Goal: Task Accomplishment & Management: Contribute content

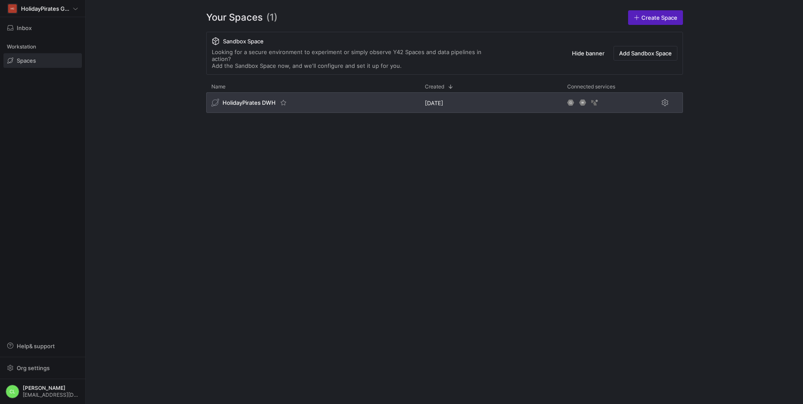
click at [323, 97] on div "HolidayPirates DWH" at bounding box center [313, 102] width 214 height 21
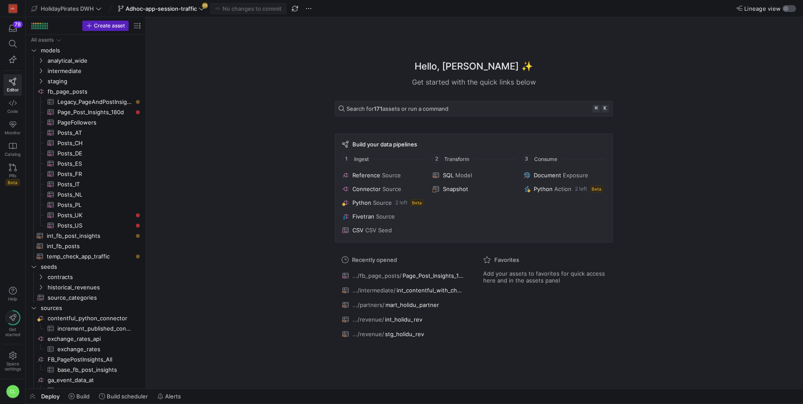
click at [793, 6] on div "button" at bounding box center [790, 8] width 14 height 7
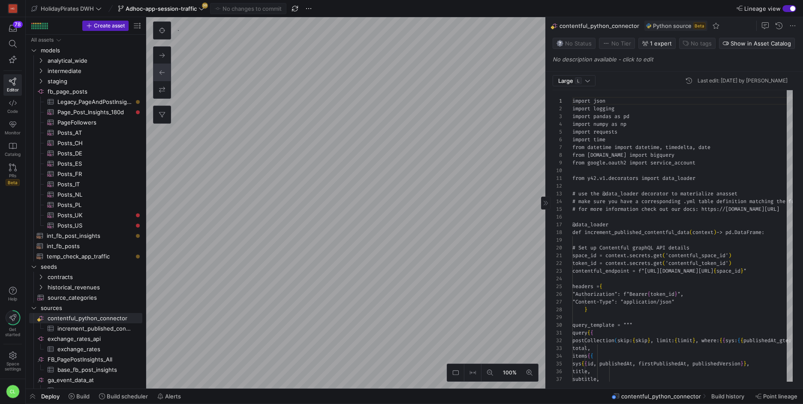
scroll to position [77, 0]
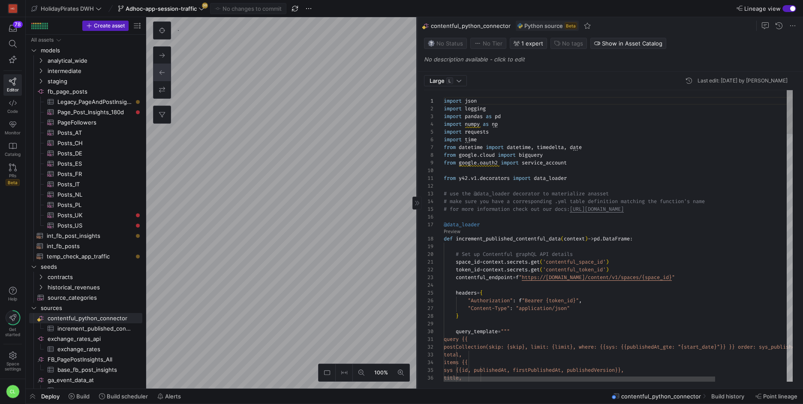
click at [307, 109] on as-split "100% 0 Large L Last edit: [DATE] by Chayanon Laowiwat 1 2 3 4 5 6 7 8 9 10 11 1…" at bounding box center [474, 202] width 657 height 371
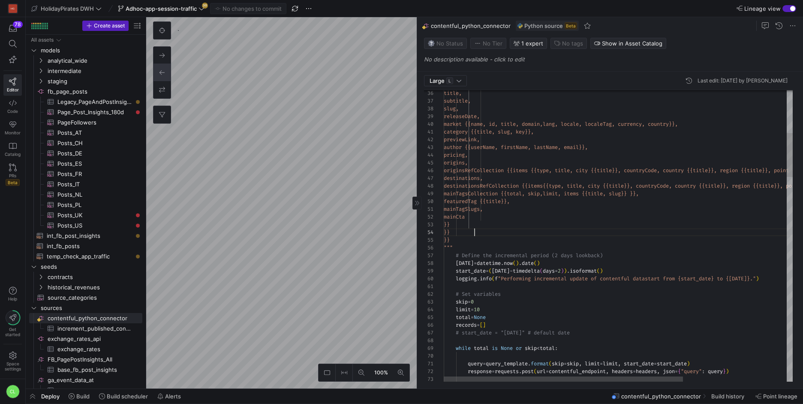
scroll to position [0, 37]
drag, startPoint x: 505, startPoint y: 235, endPoint x: 480, endPoint y: 206, distance: 38.3
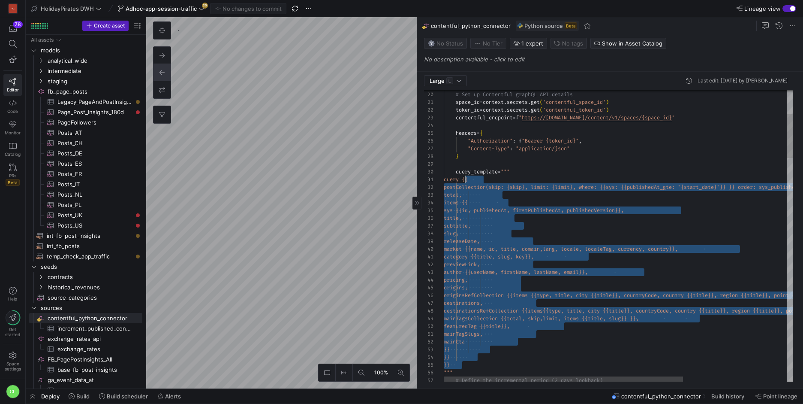
scroll to position [0, 21]
drag, startPoint x: 488, startPoint y: 239, endPoint x: 475, endPoint y: 187, distance: 53.0
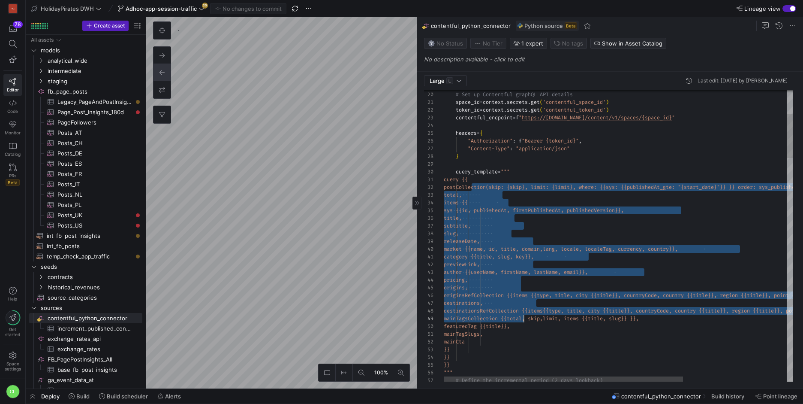
drag, startPoint x: 470, startPoint y: 187, endPoint x: 523, endPoint y: 319, distance: 142.5
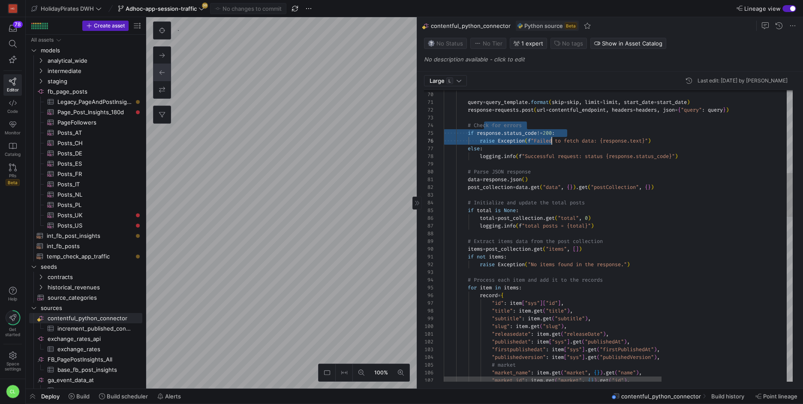
drag, startPoint x: 484, startPoint y: 123, endPoint x: 622, endPoint y: 159, distance: 143.1
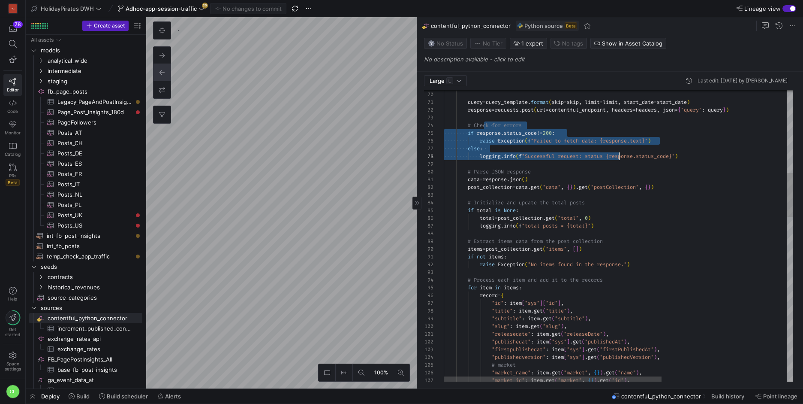
scroll to position [23, 176]
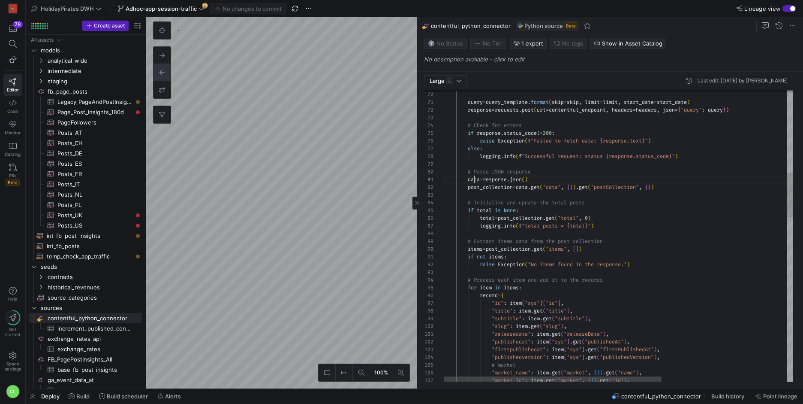
scroll to position [0, 93]
drag, startPoint x: 476, startPoint y: 178, endPoint x: 549, endPoint y: 178, distance: 73.3
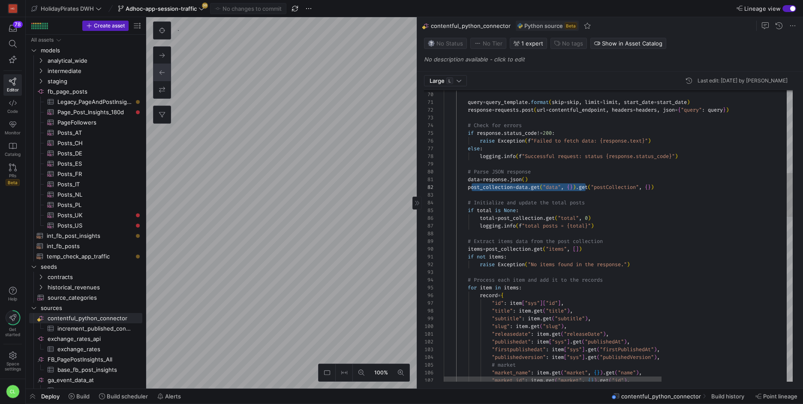
drag, startPoint x: 472, startPoint y: 186, endPoint x: 585, endPoint y: 184, distance: 112.8
drag, startPoint x: 669, startPoint y: 185, endPoint x: 480, endPoint y: 174, distance: 189.0
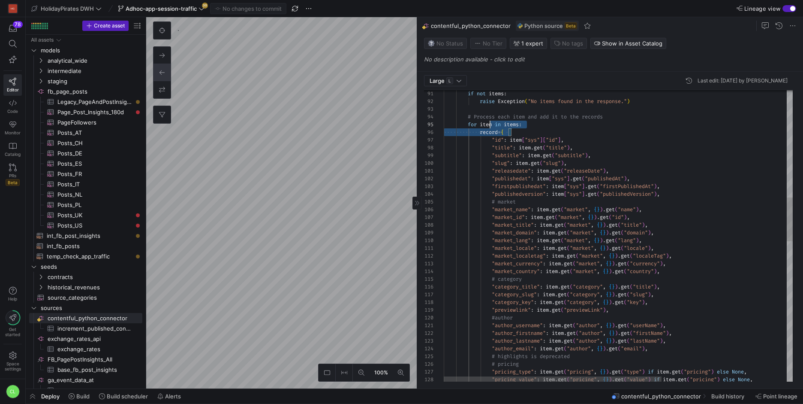
scroll to position [31, 43]
drag, startPoint x: 535, startPoint y: 129, endPoint x: 486, endPoint y: 125, distance: 48.7
click at [486, 125] on div ""publishedat" : item [ "sys" ] . get ( "publishedAt" ) , "firstpublishedat" : i…" at bounding box center [718, 344] width 549 height 1925
click at [500, 125] on div ""publishedat" : item [ "sys" ] . get ( "publishedAt" ) , "firstpublishedat" : i…" at bounding box center [718, 344] width 549 height 1925
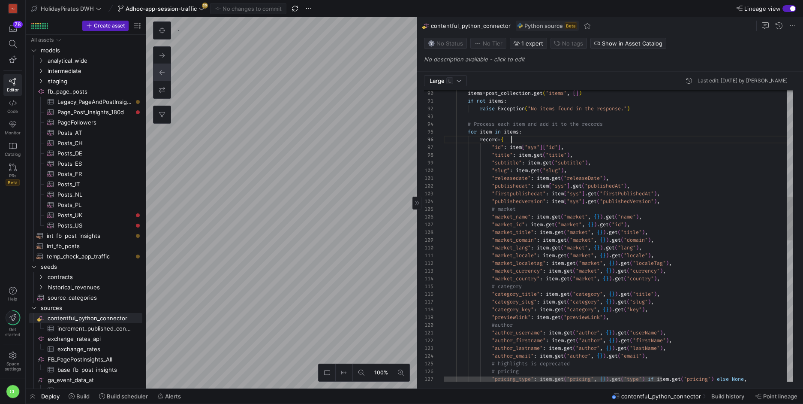
click at [538, 136] on div ""publishedat" : item [ "sys" ] . get ( "publishedAt" ) , "firstpublishedat" : i…" at bounding box center [718, 351] width 549 height 1925
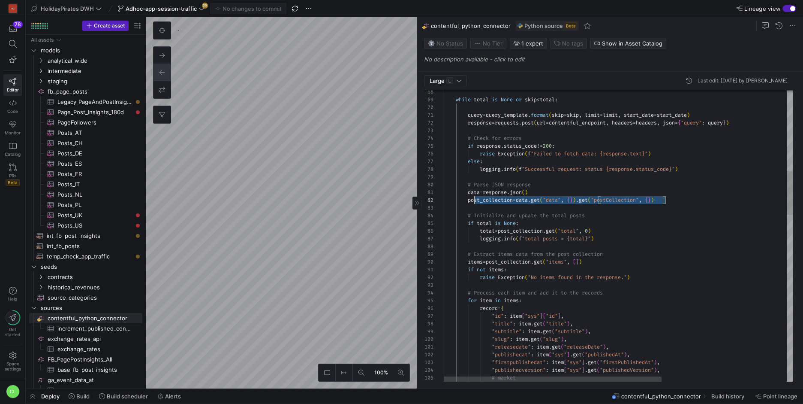
scroll to position [8, 25]
drag, startPoint x: 676, startPoint y: 197, endPoint x: 467, endPoint y: 199, distance: 208.9
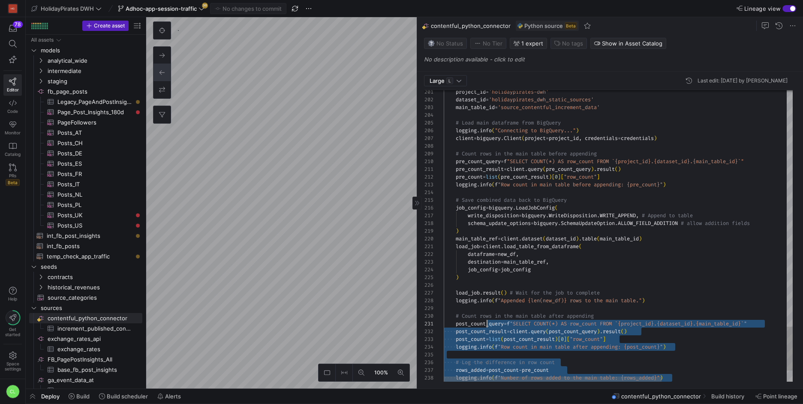
scroll to position [0, 43]
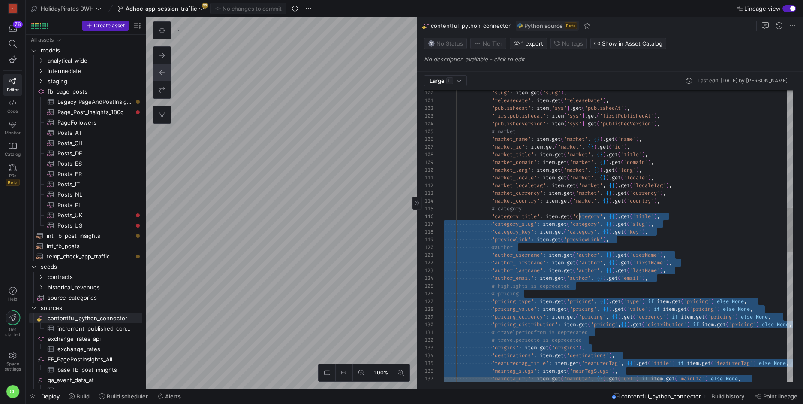
drag, startPoint x: 558, startPoint y: 365, endPoint x: 568, endPoint y: 215, distance: 150.9
click at [568, 215] on div ""maintag_slugs" : item . get ( "mainTagSlugs" ) , "maincta_url" : item . get ( …" at bounding box center [718, 273] width 549 height 1925
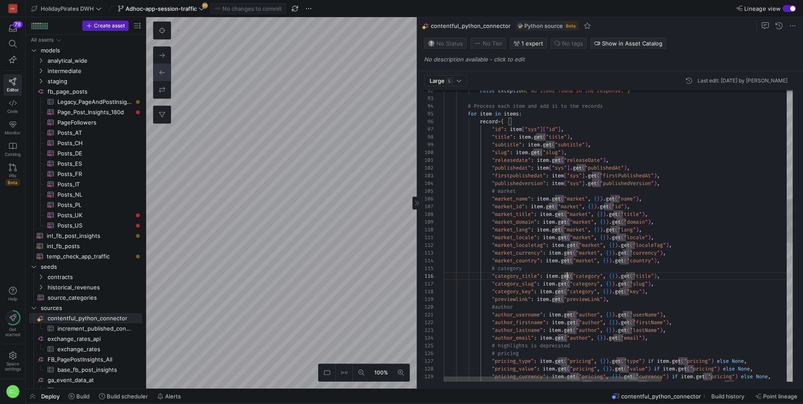
click at [684, 198] on div ""pricing_currency" : item . get ( "pricing" , { } ) . get ( "currency" ) if ite…" at bounding box center [718, 333] width 549 height 1925
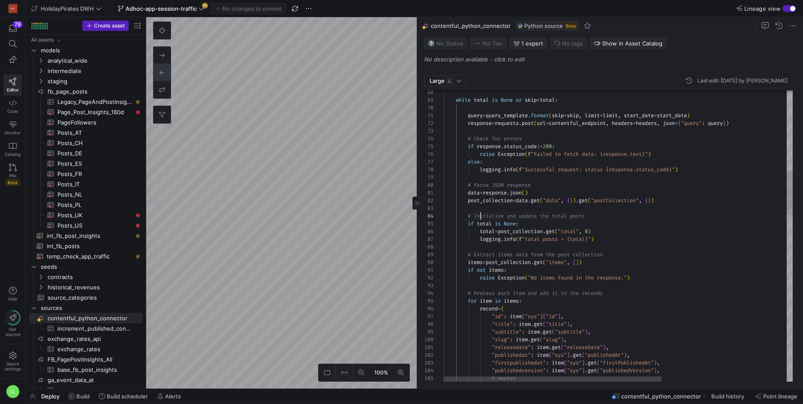
scroll to position [23, 145]
drag, startPoint x: 479, startPoint y: 217, endPoint x: 612, endPoint y: 218, distance: 132.5
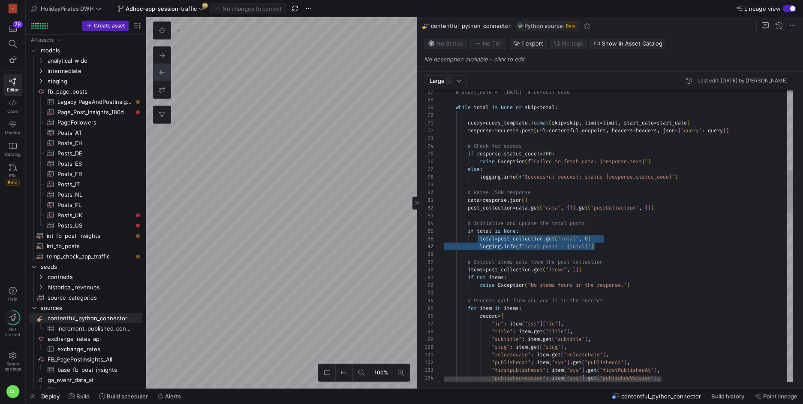
scroll to position [39, 0]
drag, startPoint x: 478, startPoint y: 241, endPoint x: 586, endPoint y: 262, distance: 110.5
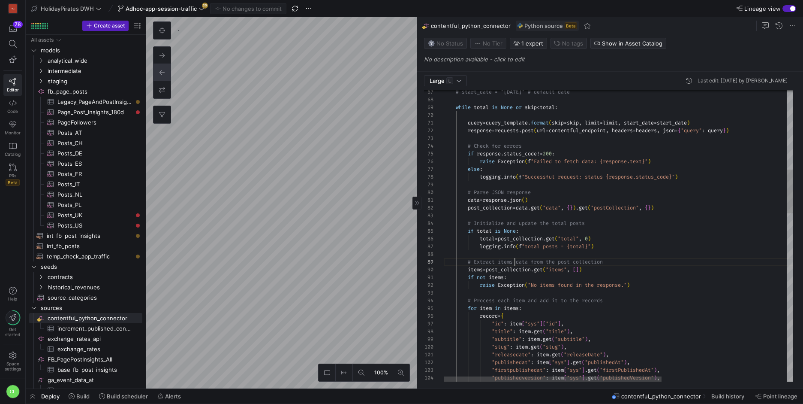
scroll to position [62, 71]
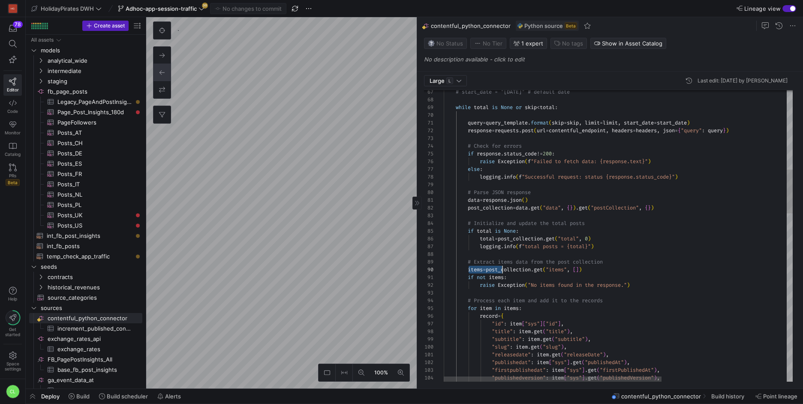
drag, startPoint x: 469, startPoint y: 268, endPoint x: 503, endPoint y: 270, distance: 33.9
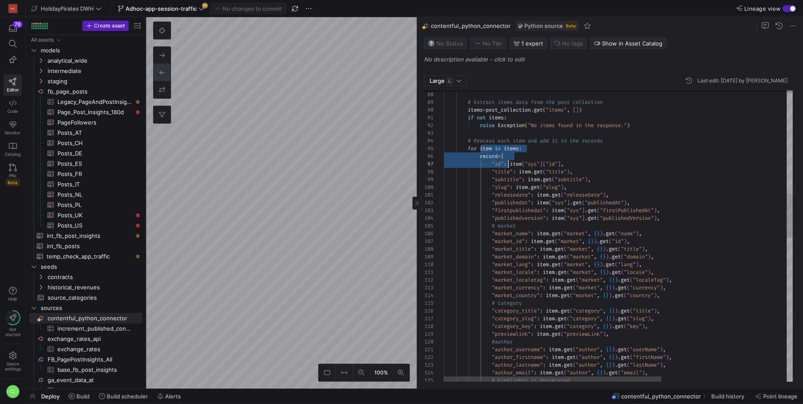
scroll to position [31, 65]
drag, startPoint x: 480, startPoint y: 199, endPoint x: 537, endPoint y: 168, distance: 64.9
click at [537, 168] on div "#author "author_username" : item . get ( "author" , { } ) . get ( "userName" ) …" at bounding box center [718, 370] width 549 height 1925
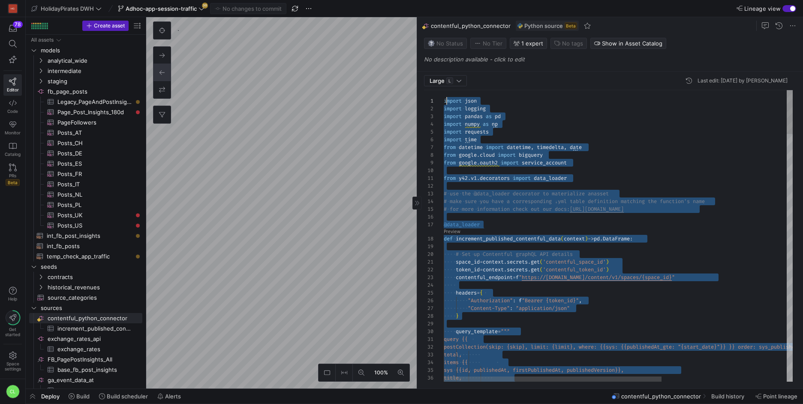
scroll to position [0, 0]
drag, startPoint x: 532, startPoint y: 366, endPoint x: 443, endPoint y: 98, distance: 282.9
type textarea "import json import logging import pandas as pd import numpy as np import reques…"
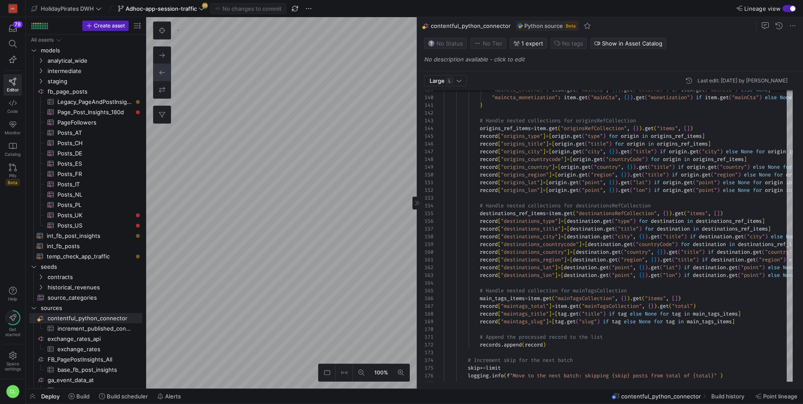
click at [465, 157] on as-split "100% 0 Large L Last edit: [DATE] by [PERSON_NAME] 154 153 145 146 147 148 149 1…" at bounding box center [474, 202] width 657 height 371
click at [173, 97] on div "100% 0" at bounding box center [281, 202] width 271 height 371
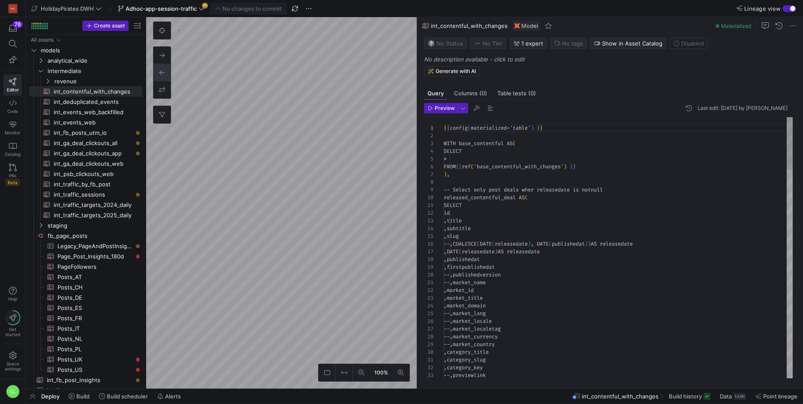
scroll to position [77, 0]
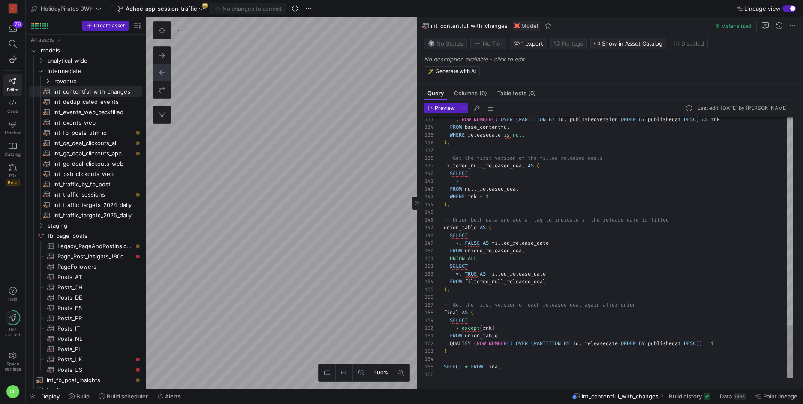
click at [515, 317] on as-split "100% 0 Query Columns (0) Table tests (0) Preview Last edit: [DATE] by Chayanon …" at bounding box center [474, 202] width 657 height 371
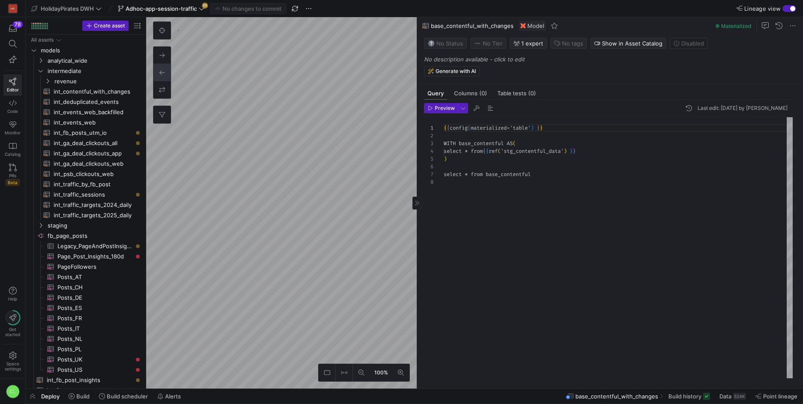
scroll to position [54, 0]
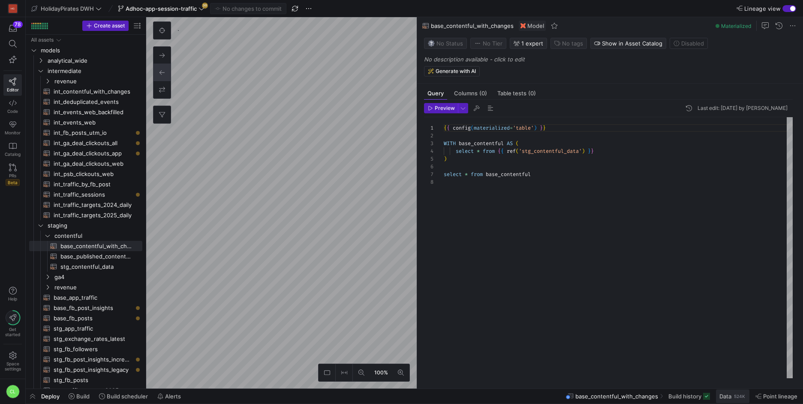
click at [735, 397] on div "524K" at bounding box center [739, 395] width 13 height 7
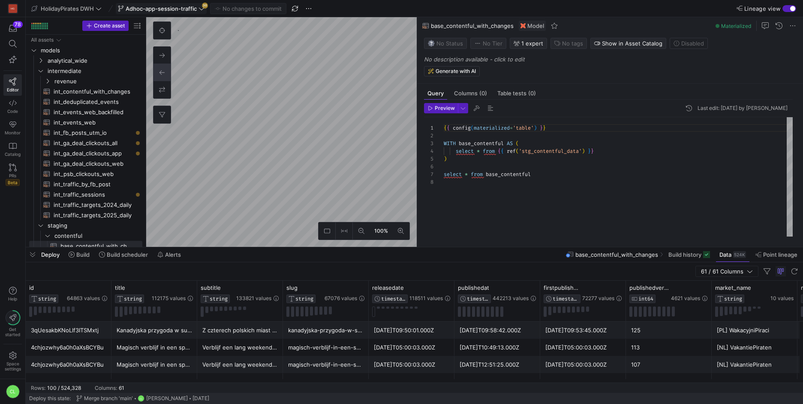
type textarea "{{ config(materialized='table') }} WITH base_contentful AS ( SELECT * FROM {{ r…"
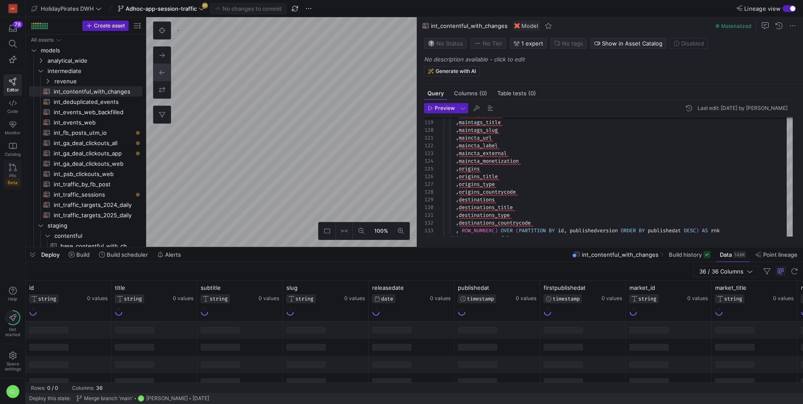
click at [15, 167] on icon at bounding box center [13, 167] width 8 height 8
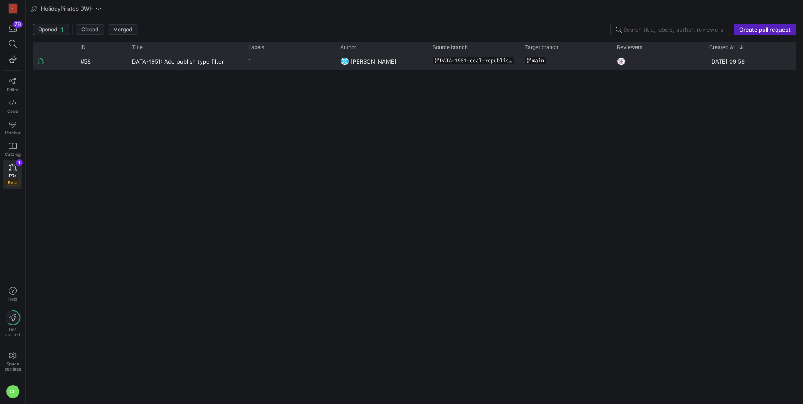
click at [277, 63] on y42-pull-request-list-view-label-cell-renderer "-" at bounding box center [289, 59] width 82 height 12
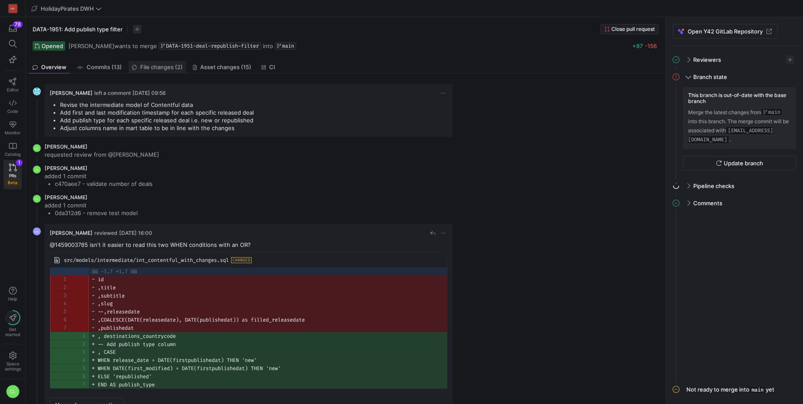
click at [169, 67] on span "File changes (2)" at bounding box center [161, 67] width 42 height 6
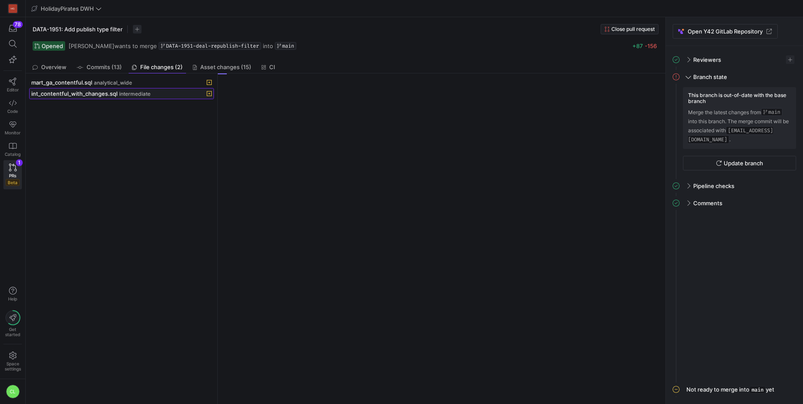
click at [132, 96] on span "intermediate" at bounding box center [134, 94] width 31 height 6
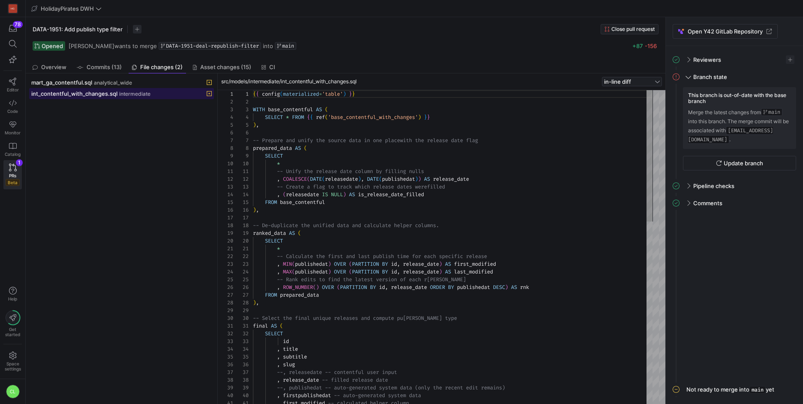
scroll to position [77, 0]
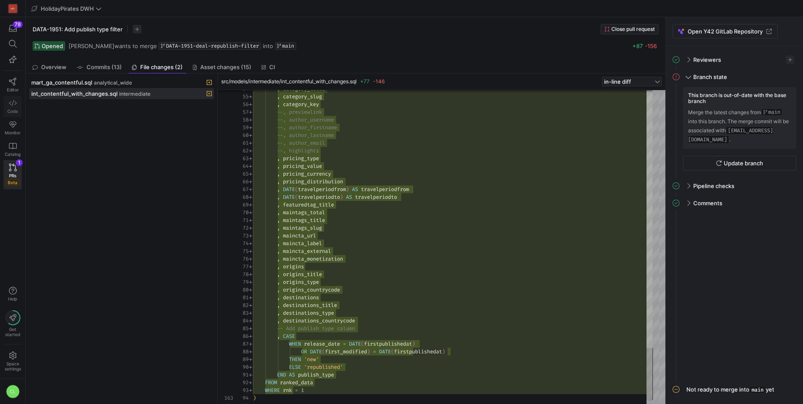
click at [13, 103] on icon at bounding box center [13, 103] width 8 height 8
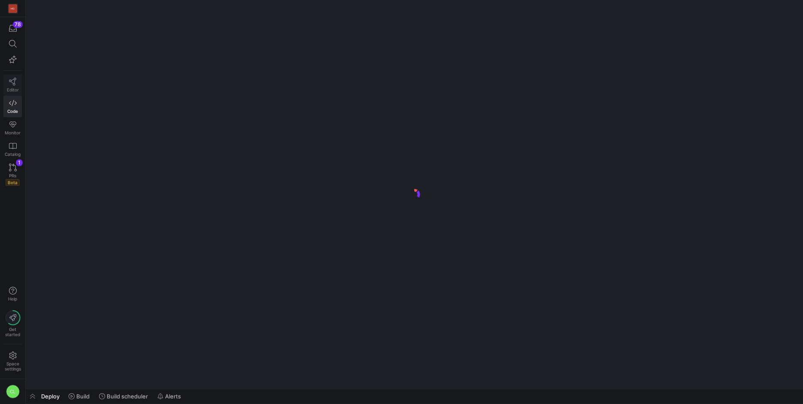
click at [11, 84] on icon at bounding box center [13, 82] width 8 height 8
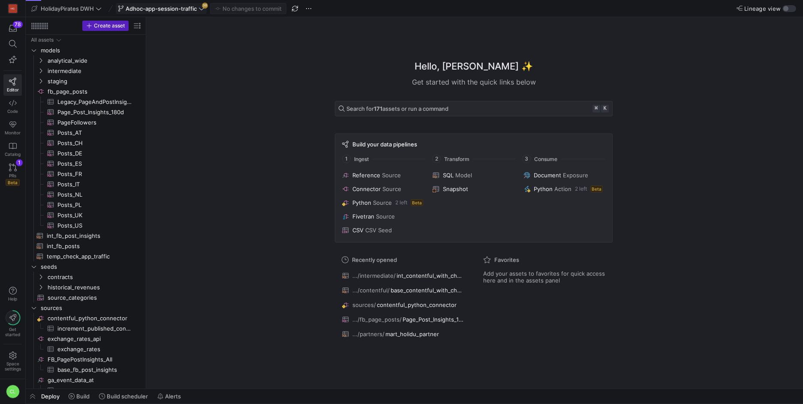
click at [203, 5] on div "Adhoc-app-session-traffic 30" at bounding box center [161, 8] width 91 height 11
click at [283, 69] on div "Hello, [PERSON_NAME] ✨ Get started with the quick links below Search for 171 as…" at bounding box center [474, 202] width 648 height 371
click at [308, 10] on span "button" at bounding box center [309, 8] width 10 height 10
click at [250, 60] on div at bounding box center [401, 202] width 803 height 404
click at [192, 12] on span at bounding box center [161, 8] width 90 height 10
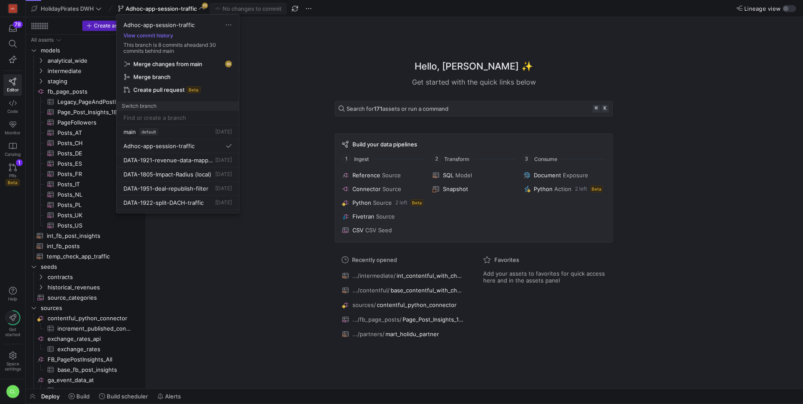
click at [273, 60] on div at bounding box center [401, 202] width 803 height 404
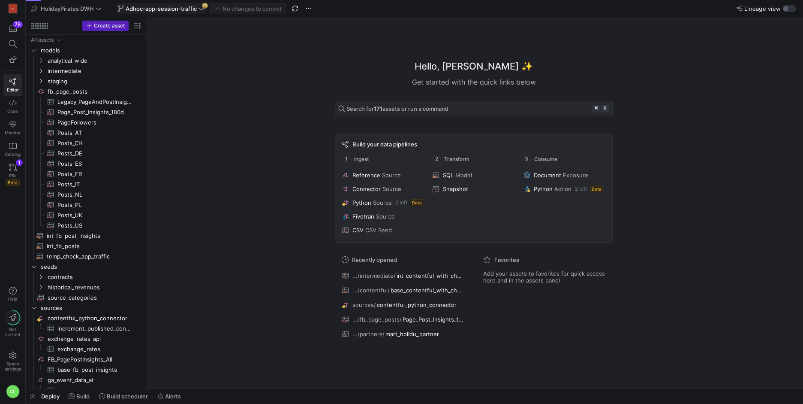
click at [161, 6] on span "Adhoc-app-session-traffic" at bounding box center [161, 8] width 71 height 7
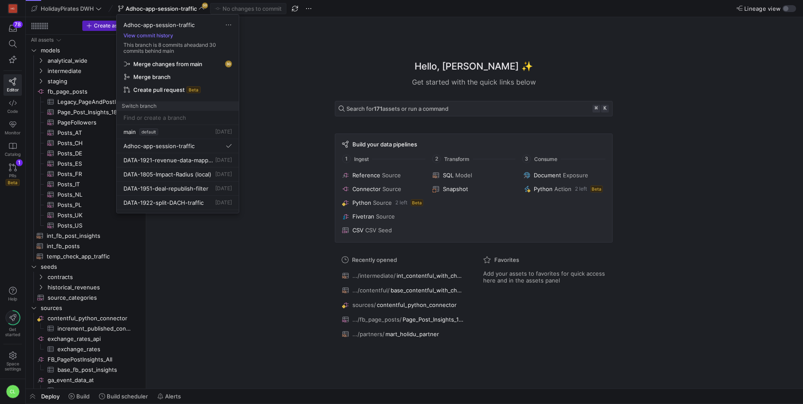
click at [273, 68] on div at bounding box center [401, 202] width 803 height 404
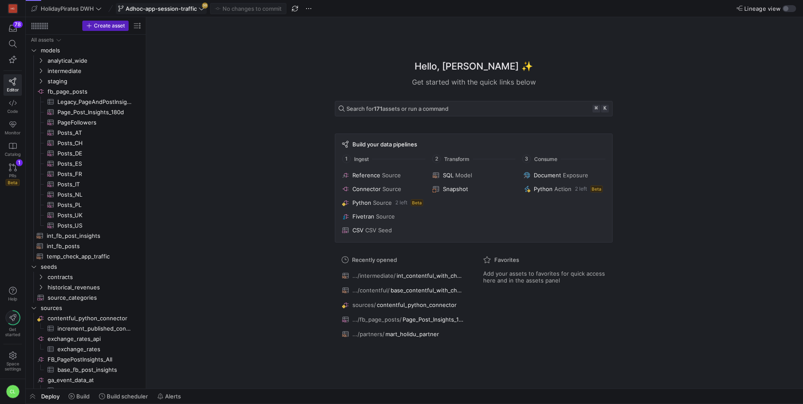
click at [189, 8] on span "Adhoc-app-session-traffic" at bounding box center [161, 8] width 71 height 7
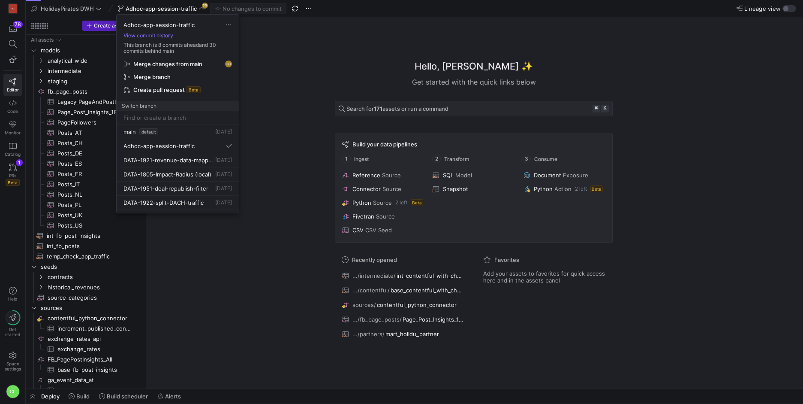
drag, startPoint x: 253, startPoint y: 58, endPoint x: 275, endPoint y: 56, distance: 22.4
click at [253, 58] on div at bounding box center [401, 202] width 803 height 404
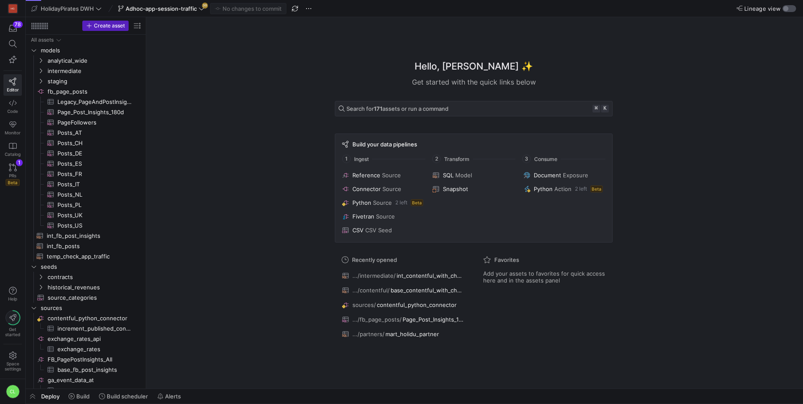
click at [790, 12] on div "button" at bounding box center [790, 8] width 14 height 7
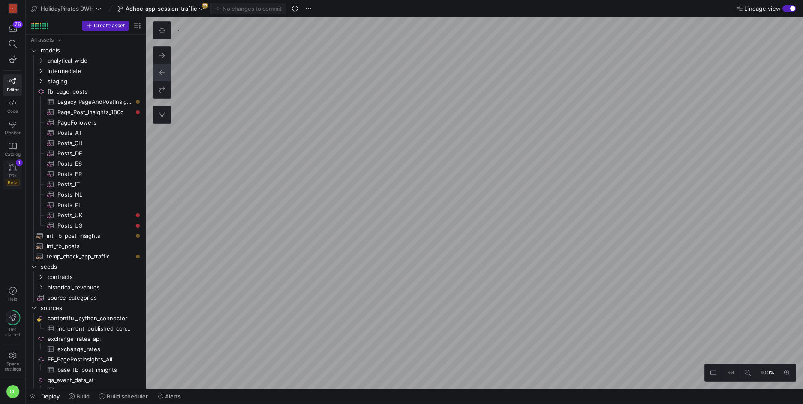
click at [10, 166] on icon at bounding box center [13, 167] width 8 height 8
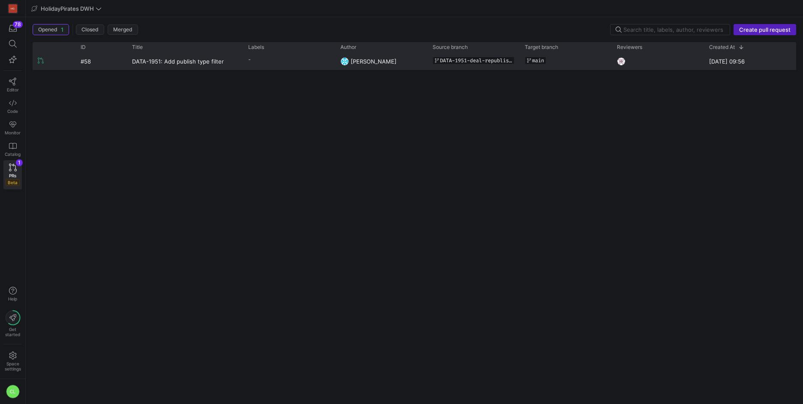
click at [413, 62] on y42-pull-request-list-view-author-cell-renderer "[PERSON_NAME]" at bounding box center [382, 61] width 82 height 16
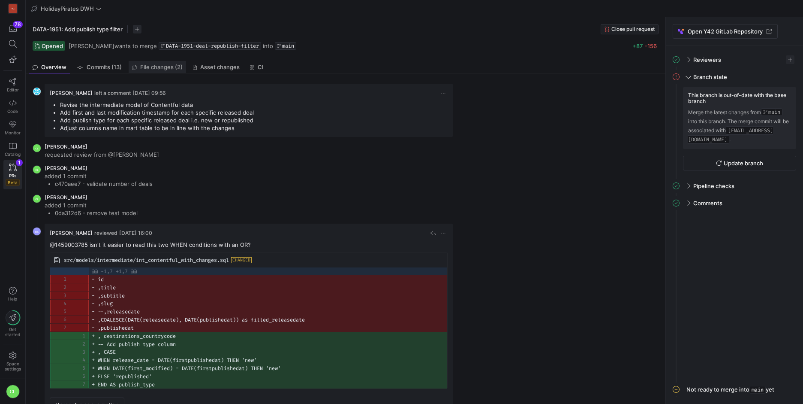
click at [165, 68] on span "File changes (2)" at bounding box center [161, 67] width 42 height 6
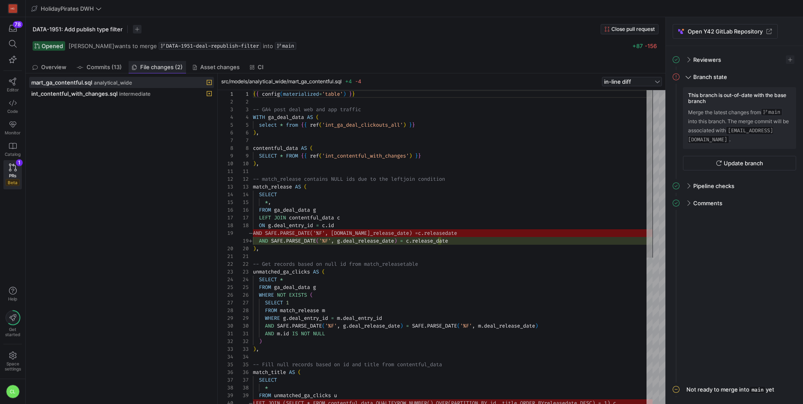
scroll to position [77, 0]
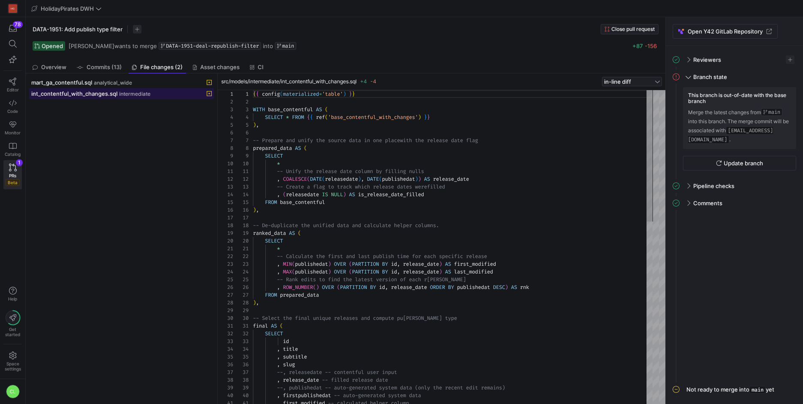
click at [163, 96] on div "int_contentful_with_changes.sql intermediate" at bounding box center [112, 93] width 162 height 7
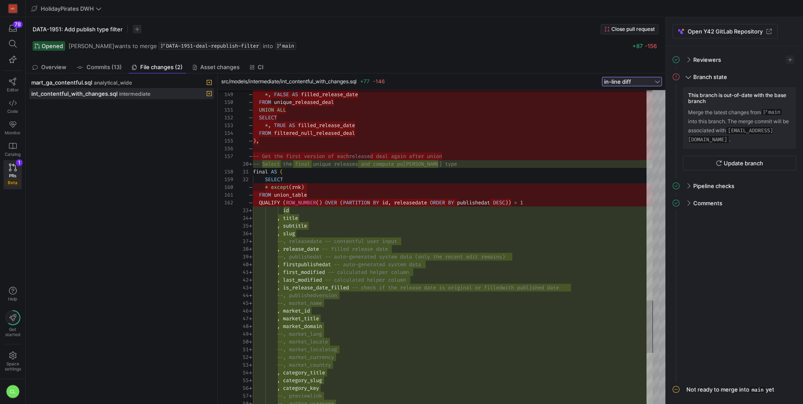
click at [637, 83] on div "in-line diff" at bounding box center [628, 81] width 49 height 7
click at [645, 107] on span "side-by-side diff" at bounding box center [632, 108] width 52 height 7
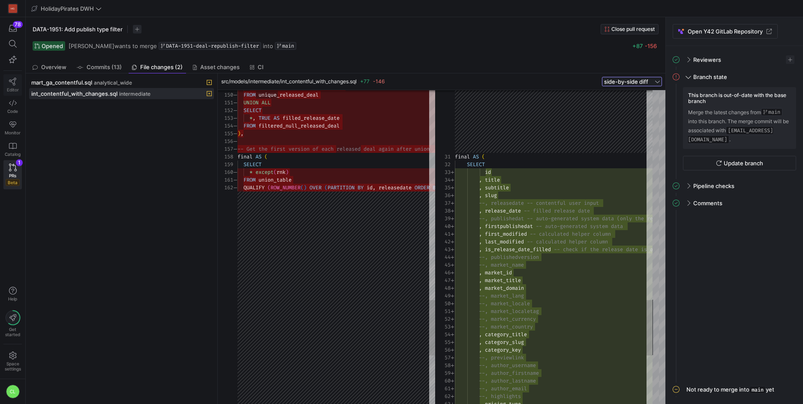
click at [15, 85] on link "Editor" at bounding box center [12, 84] width 18 height 21
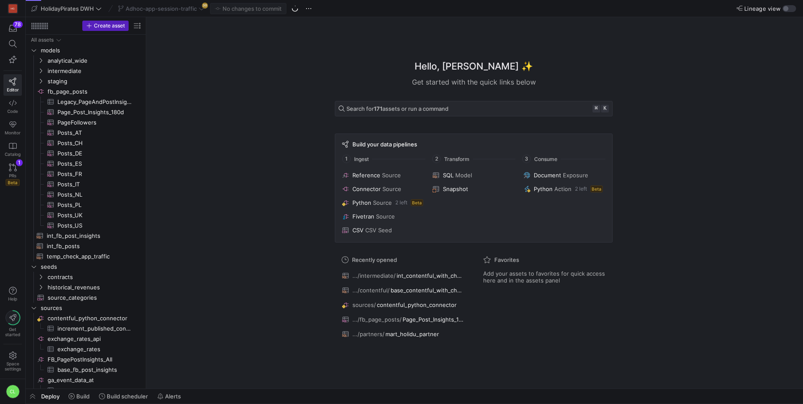
click at [196, 8] on div "Adhoc-app-session-traffic 30" at bounding box center [161, 8] width 91 height 11
click at [200, 9] on div "Adhoc-app-session-traffic 30" at bounding box center [161, 8] width 91 height 11
click at [201, 9] on icon at bounding box center [201, 8] width 5 height 3
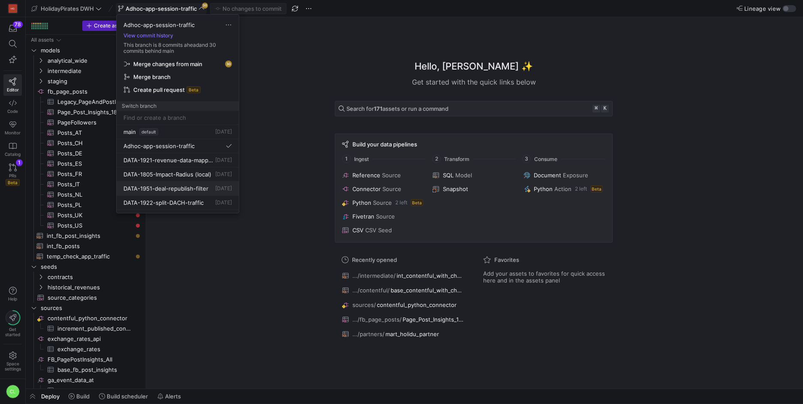
click at [186, 188] on span "DATA-1951-deal-republish-filter" at bounding box center [166, 188] width 85 height 7
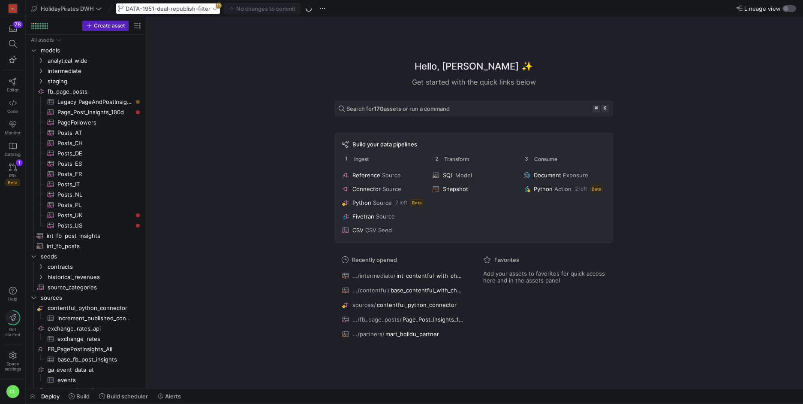
click at [792, 7] on div "button" at bounding box center [790, 8] width 14 height 7
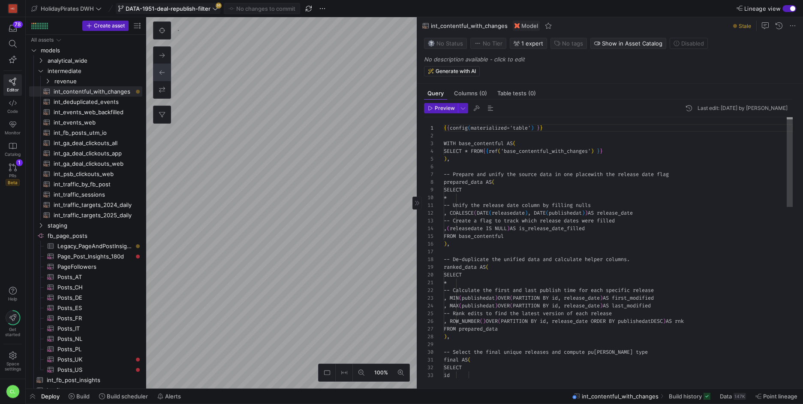
scroll to position [77, 0]
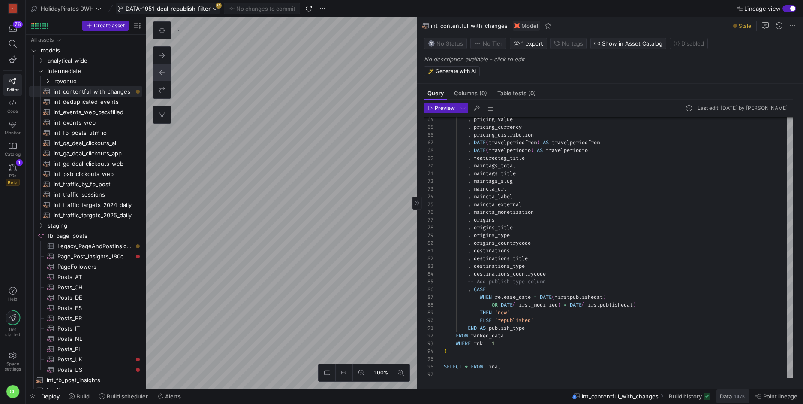
click at [740, 398] on div "147K" at bounding box center [740, 395] width 12 height 7
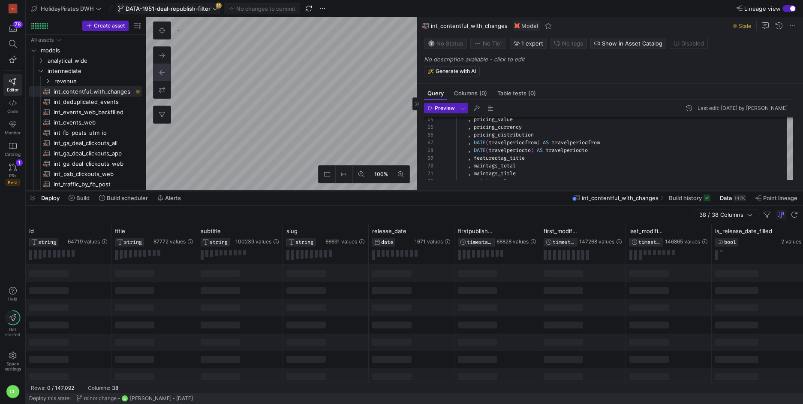
click at [395, 190] on div at bounding box center [415, 190] width 778 height 3
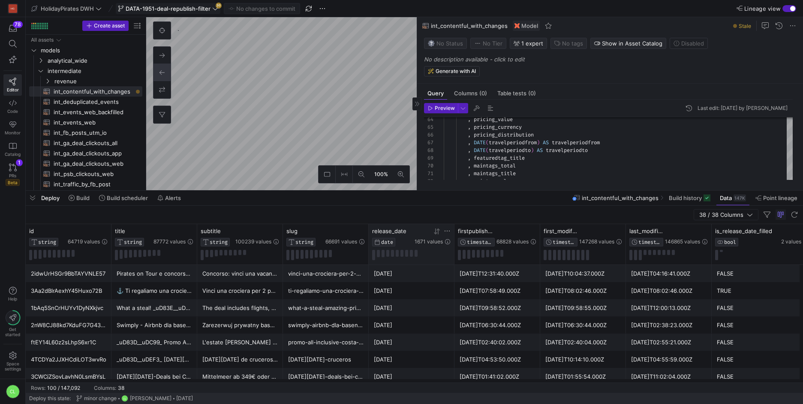
click at [436, 232] on icon at bounding box center [435, 231] width 3 height 6
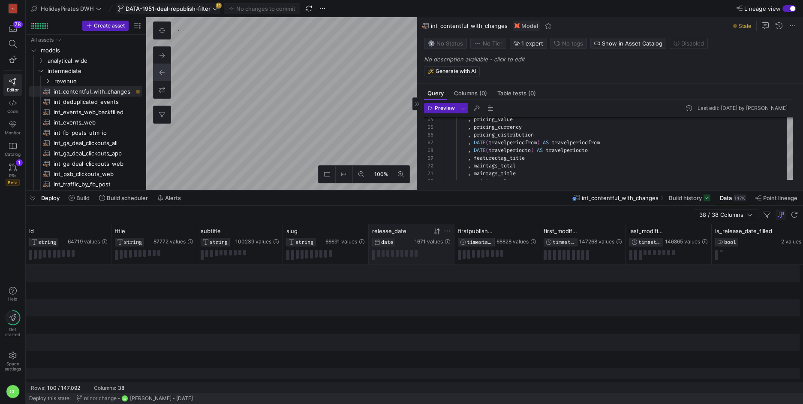
click at [436, 232] on icon at bounding box center [435, 231] width 3 height 6
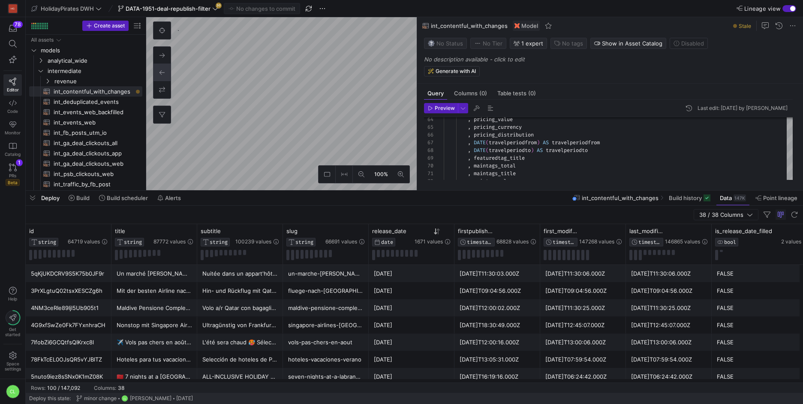
scroll to position [77, 0]
click at [446, 231] on icon at bounding box center [447, 230] width 7 height 7
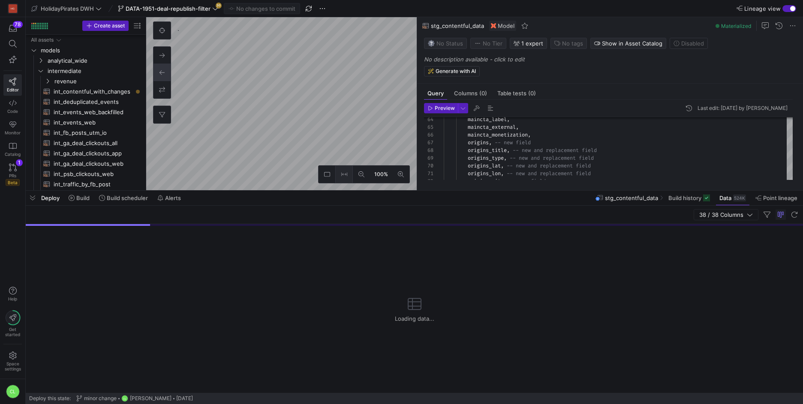
scroll to position [81, 0]
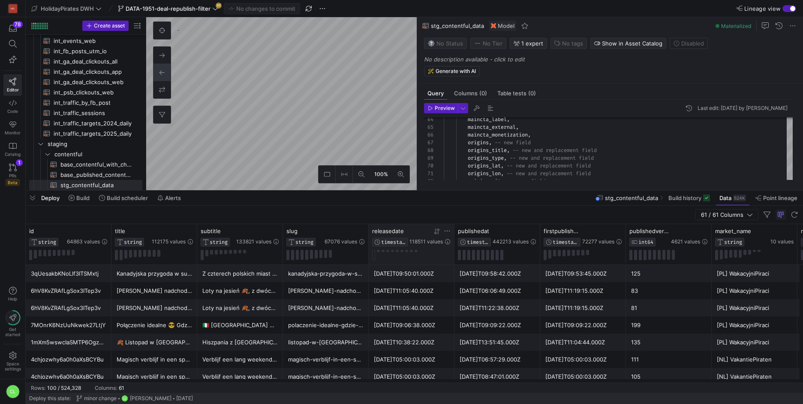
click at [447, 233] on icon at bounding box center [447, 230] width 7 height 7
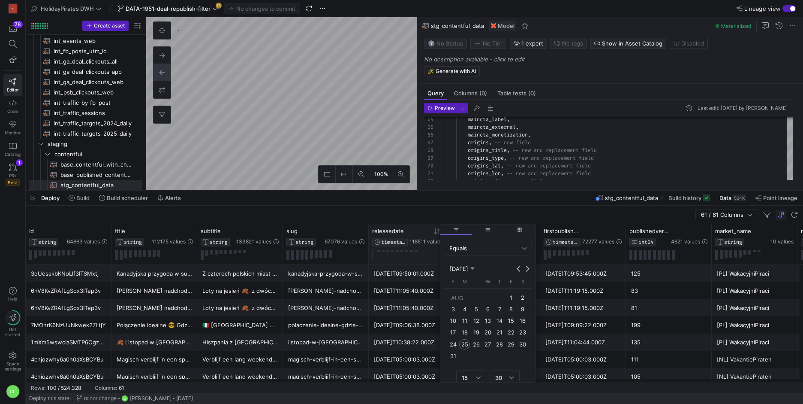
click at [383, 256] on div at bounding box center [411, 255] width 78 height 10
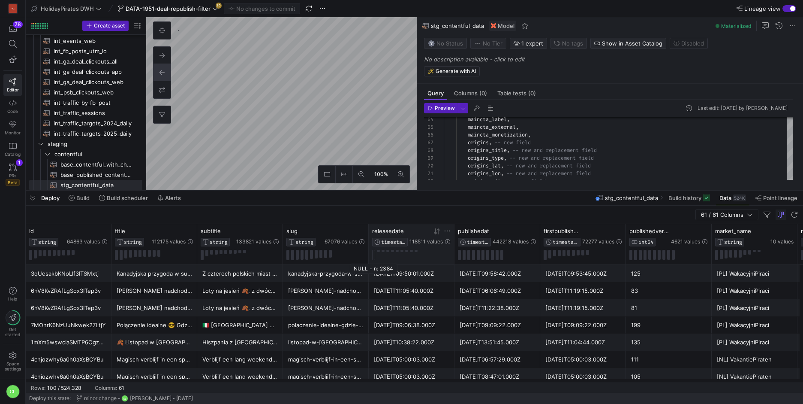
click at [375, 256] on button at bounding box center [373, 255] width 3 height 10
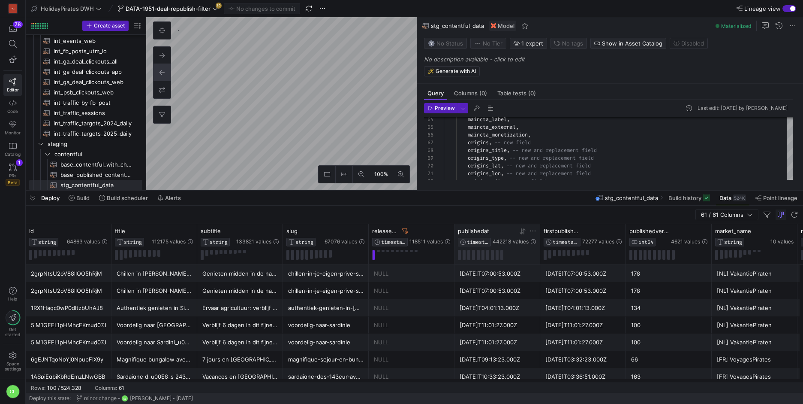
click at [524, 234] on div at bounding box center [522, 230] width 7 height 7
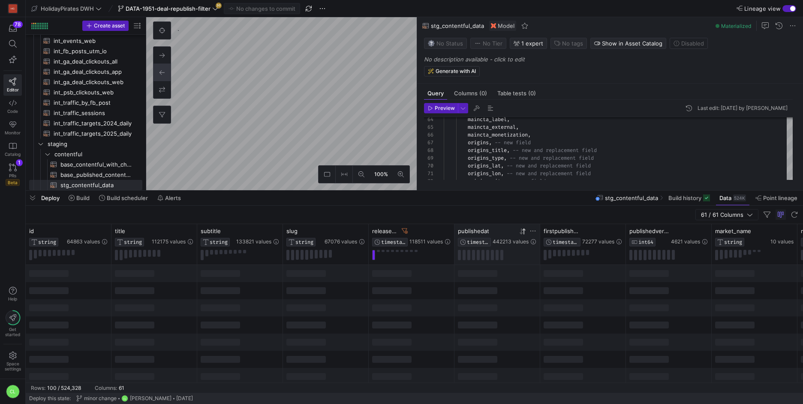
click at [524, 234] on icon at bounding box center [522, 231] width 7 height 7
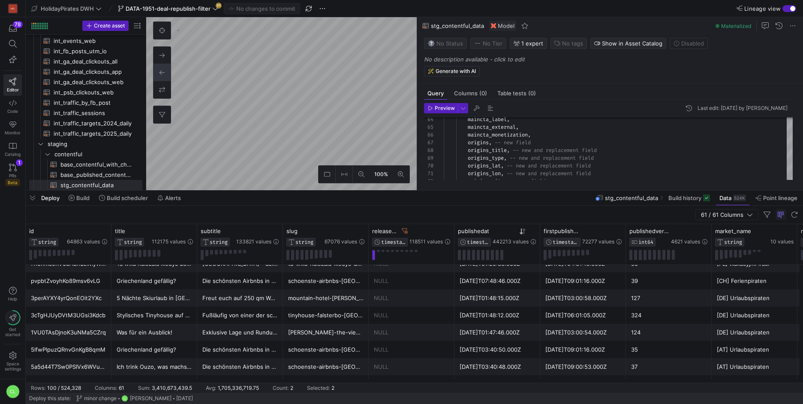
scroll to position [0, 0]
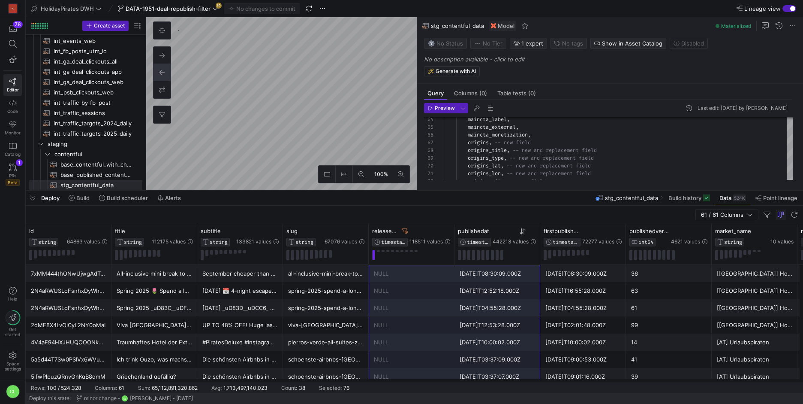
drag, startPoint x: 495, startPoint y: 349, endPoint x: 431, endPoint y: 272, distance: 100.8
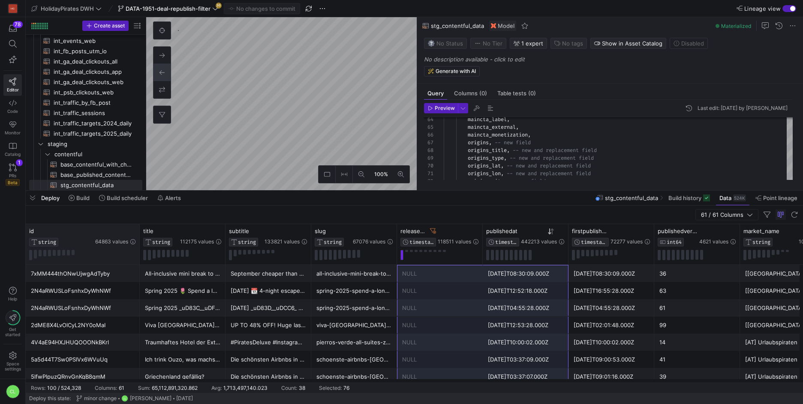
drag, startPoint x: 110, startPoint y: 230, endPoint x: 138, endPoint y: 230, distance: 27.9
click at [138, 230] on div at bounding box center [139, 244] width 3 height 40
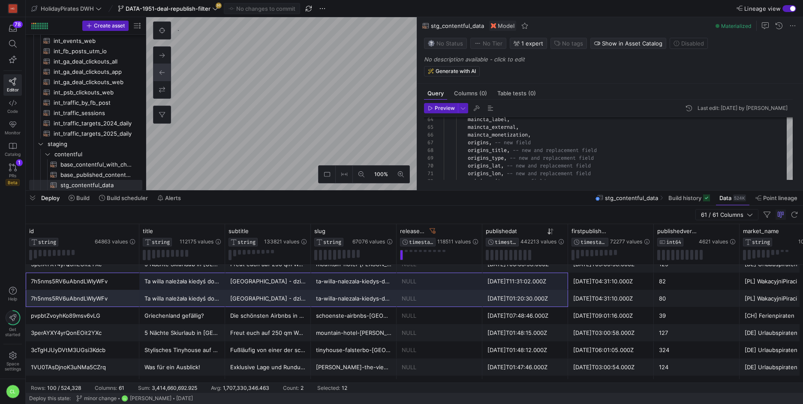
drag, startPoint x: 114, startPoint y: 280, endPoint x: 515, endPoint y: 302, distance: 401.2
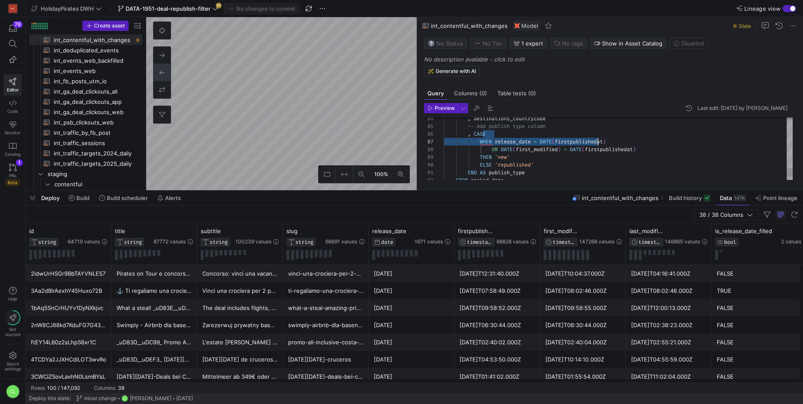
drag, startPoint x: 638, startPoint y: 136, endPoint x: 600, endPoint y: 140, distance: 38.7
drag, startPoint x: 629, startPoint y: 142, endPoint x: 498, endPoint y: 139, distance: 130.8
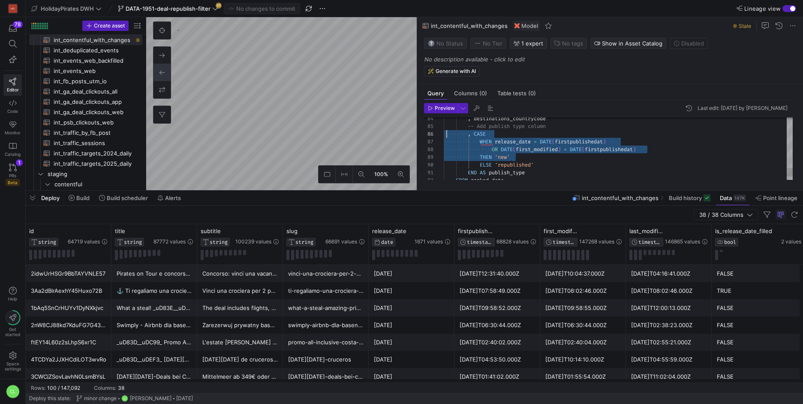
scroll to position [39, 0]
drag, startPoint x: 594, startPoint y: 156, endPoint x: 440, endPoint y: 136, distance: 155.7
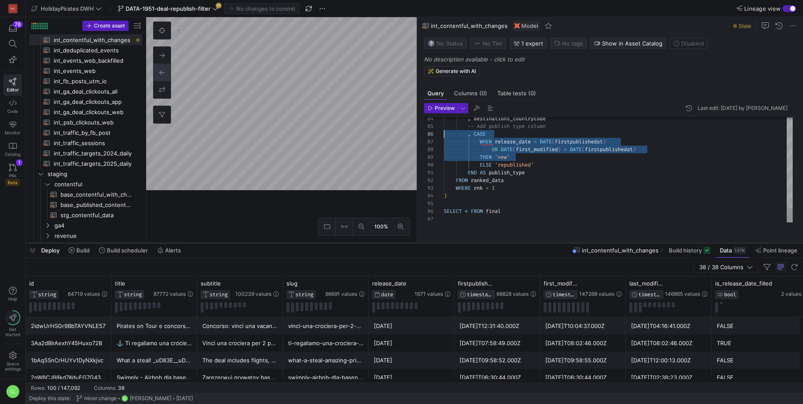
drag, startPoint x: 481, startPoint y: 190, endPoint x: 482, endPoint y: 243, distance: 52.8
click at [482, 243] on div at bounding box center [415, 242] width 778 height 3
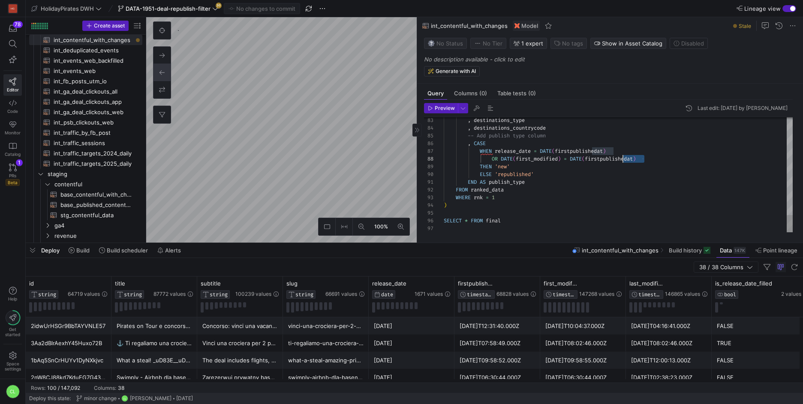
scroll to position [54, 200]
drag, startPoint x: 679, startPoint y: 161, endPoint x: 654, endPoint y: 158, distance: 25.5
drag, startPoint x: 654, startPoint y: 158, endPoint x: 428, endPoint y: 148, distance: 225.4
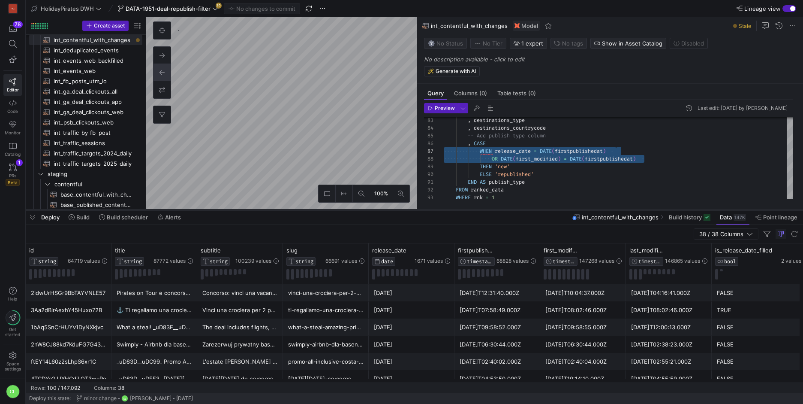
drag, startPoint x: 325, startPoint y: 242, endPoint x: 335, endPoint y: 221, distance: 23.2
click at [340, 209] on div at bounding box center [415, 209] width 778 height 3
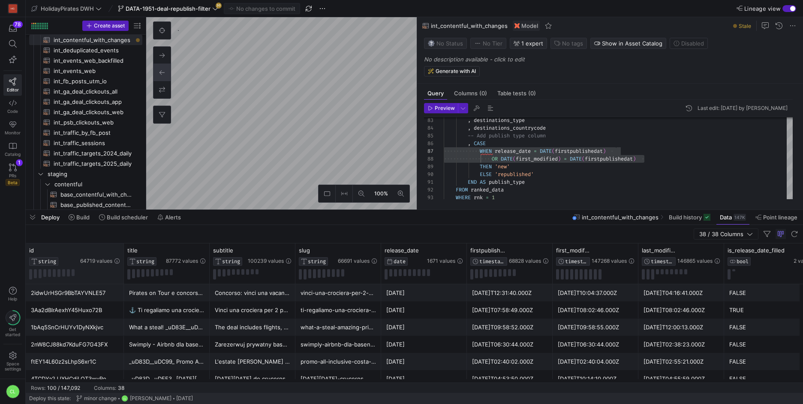
drag, startPoint x: 110, startPoint y: 249, endPoint x: 123, endPoint y: 249, distance: 12.4
click at [123, 249] on div at bounding box center [123, 263] width 3 height 40
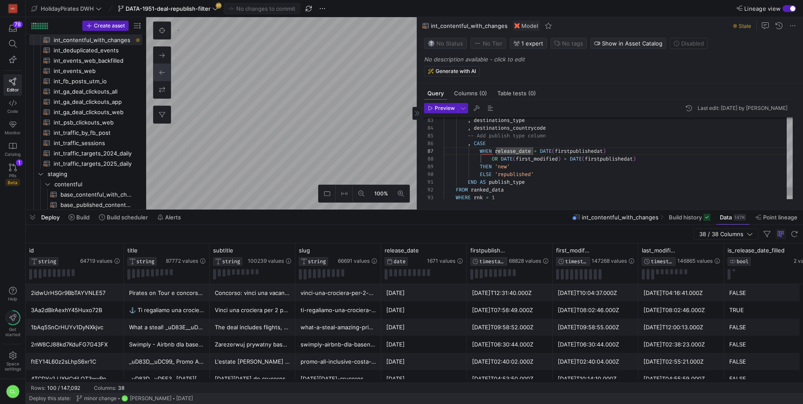
drag, startPoint x: 498, startPoint y: 152, endPoint x: 535, endPoint y: 151, distance: 37.3
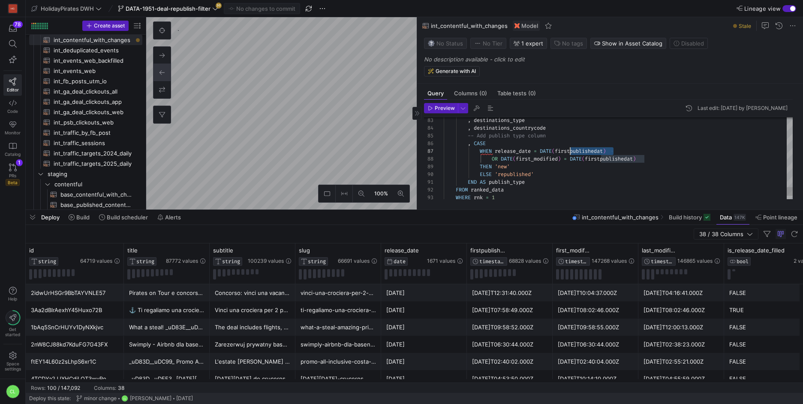
drag, startPoint x: 626, startPoint y: 151, endPoint x: 570, endPoint y: 152, distance: 55.3
drag, startPoint x: 503, startPoint y: 160, endPoint x: 567, endPoint y: 159, distance: 63.5
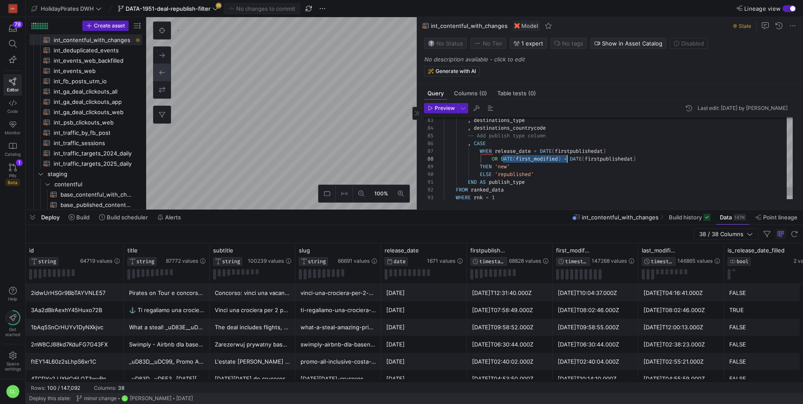
drag, startPoint x: 643, startPoint y: 158, endPoint x: 590, endPoint y: 162, distance: 52.9
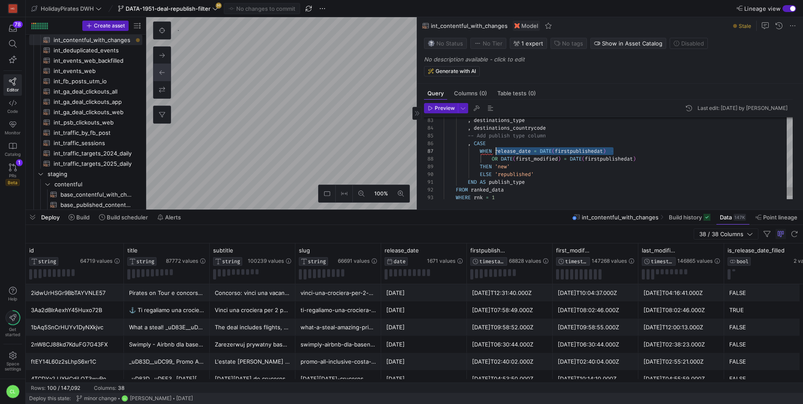
drag, startPoint x: 624, startPoint y: 148, endPoint x: 497, endPoint y: 151, distance: 127.0
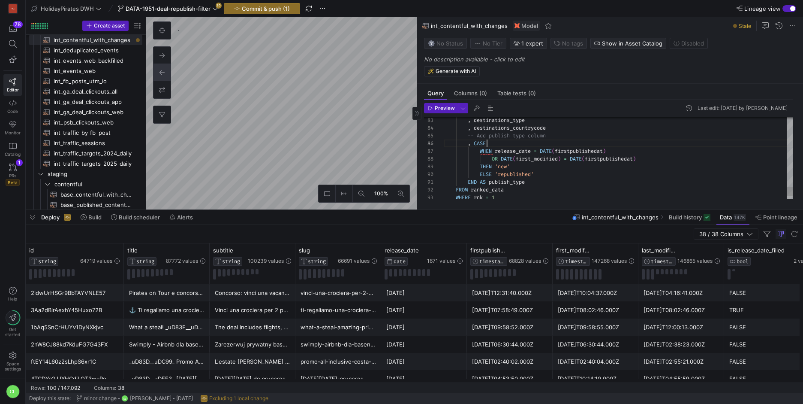
type textarea ", destinations , destinations_title , destinations_type , destinations_countryc…"
click at [278, 9] on span "Commit & push (1)" at bounding box center [266, 8] width 48 height 7
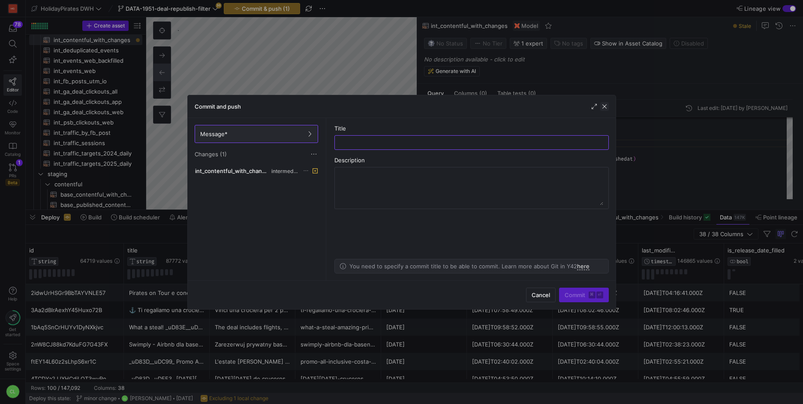
click at [607, 105] on span "button" at bounding box center [604, 106] width 9 height 9
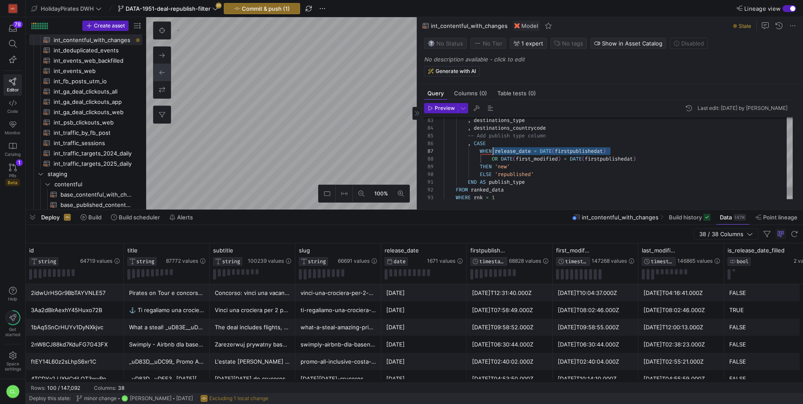
scroll to position [46, 52]
drag, startPoint x: 624, startPoint y: 151, endPoint x: 495, endPoint y: 152, distance: 129.1
